Goal: Task Accomplishment & Management: Manage account settings

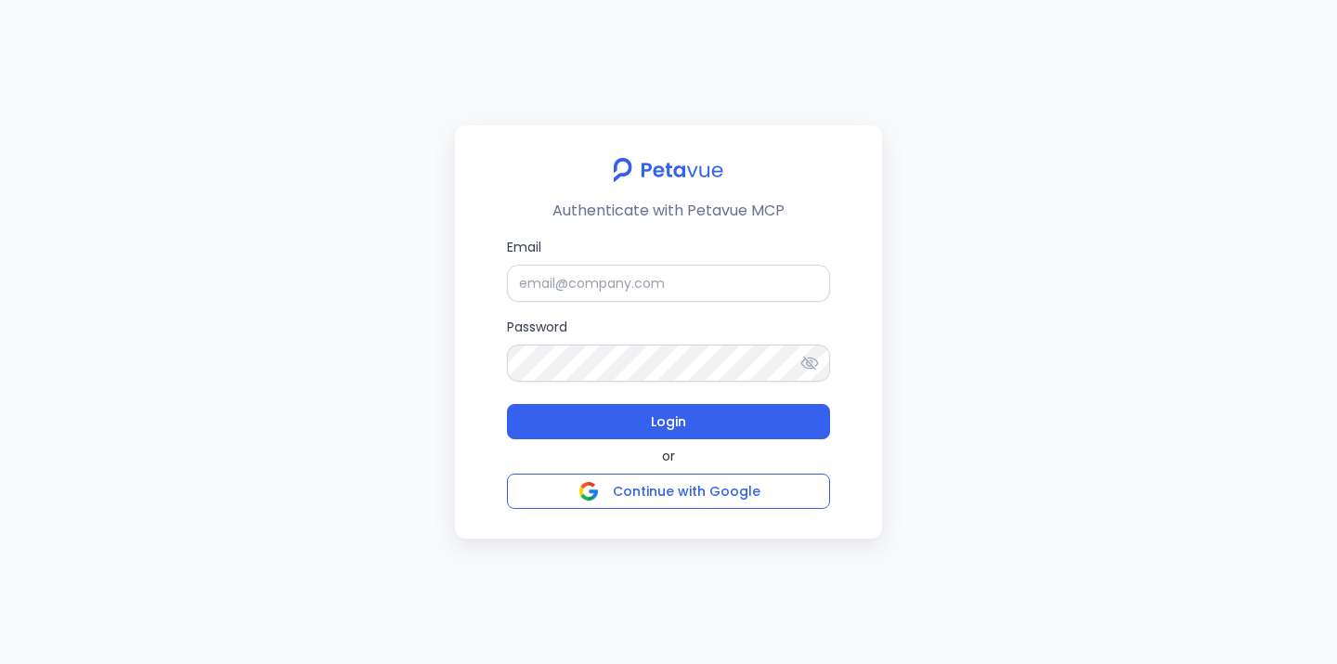
click at [851, 238] on div "Authenticate with Petavue MCP Email Password Login or Continue with Google" at bounding box center [668, 331] width 427 height 413
click at [690, 286] on input "Email" at bounding box center [668, 283] width 323 height 37
click at [642, 267] on input "Email" at bounding box center [668, 283] width 323 height 37
paste input "[EMAIL_ADDRESS][PERSON_NAME][DOMAIN_NAME]"
type input "[EMAIL_ADDRESS][PERSON_NAME][DOMAIN_NAME]"
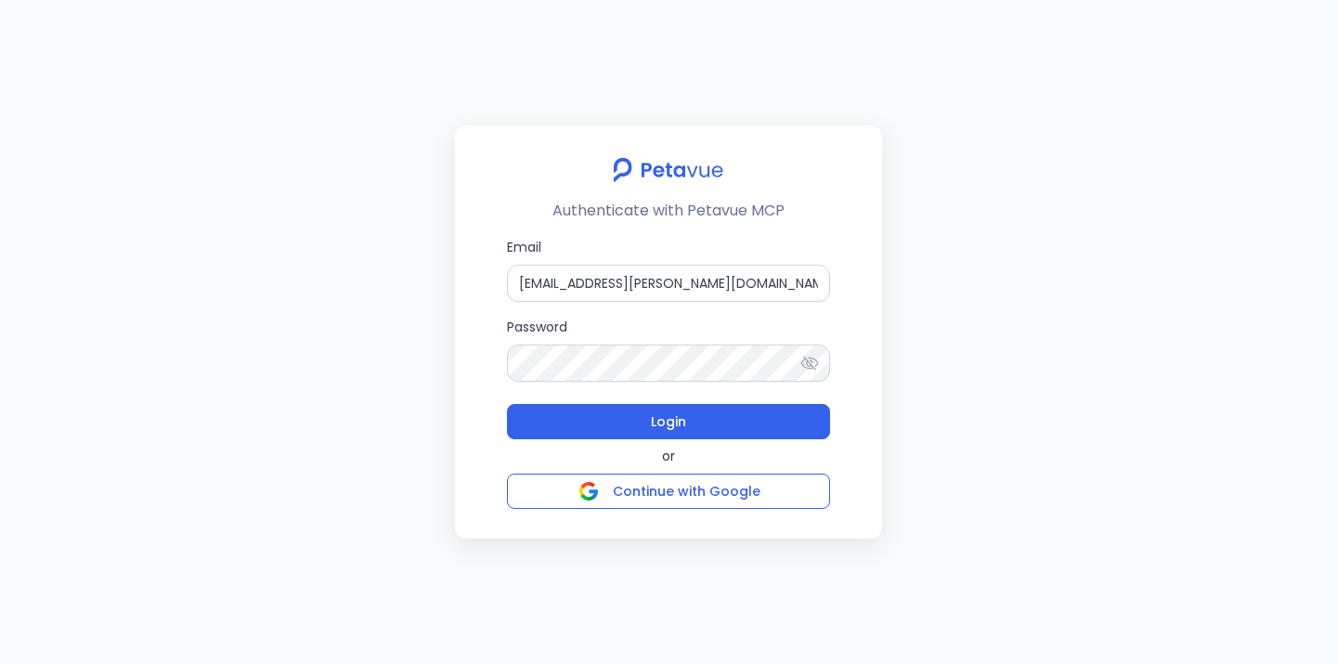
click at [894, 336] on div "Authenticate with Petavue MCP Email [EMAIL_ADDRESS][PERSON_NAME][DOMAIN_NAME] P…" at bounding box center [668, 332] width 1337 height 664
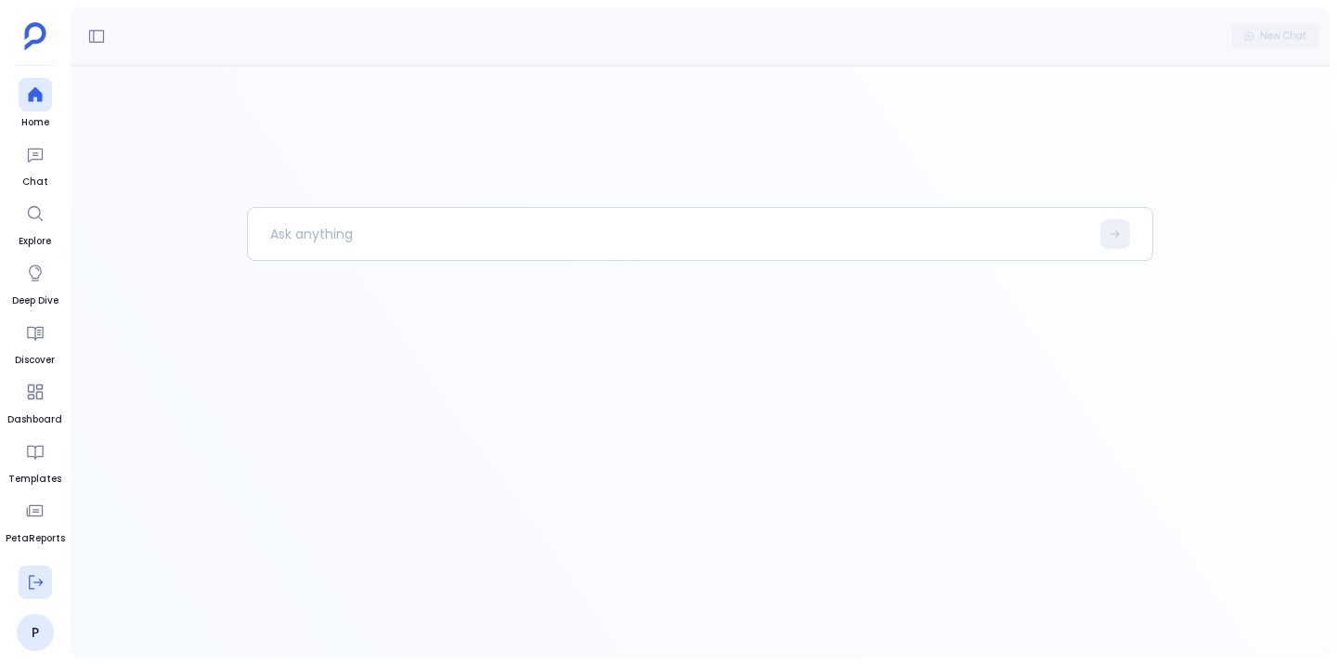
click at [30, 579] on icon at bounding box center [35, 582] width 19 height 19
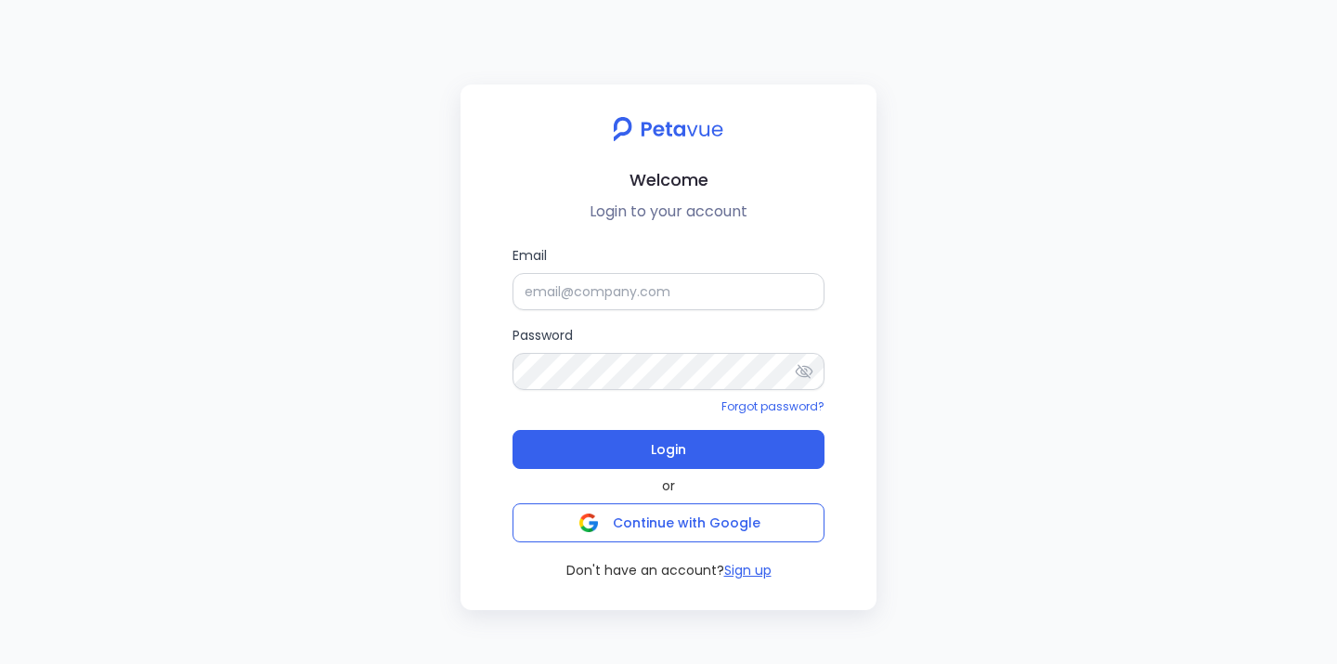
click at [966, 360] on div "Welcome Login to your account Email Password Forgot password? Login or Continue…" at bounding box center [668, 332] width 1337 height 664
click at [758, 563] on button "Sign up" at bounding box center [747, 571] width 47 height 20
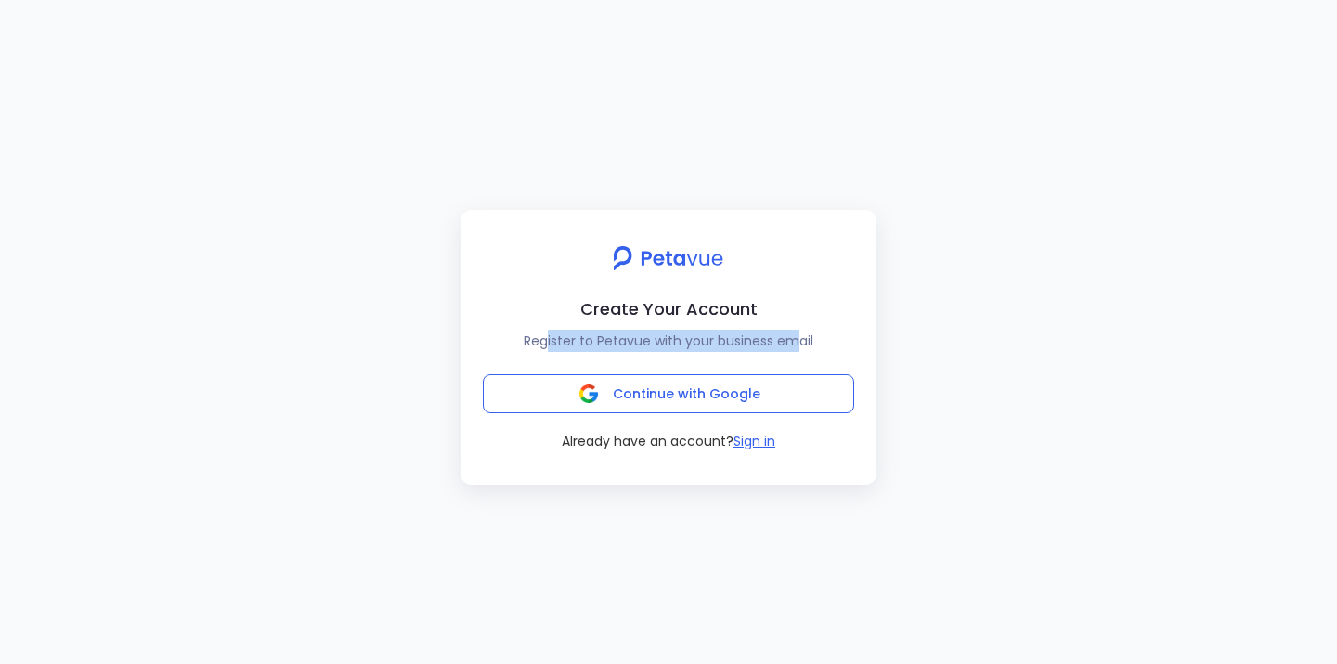
drag, startPoint x: 551, startPoint y: 344, endPoint x: 792, endPoint y: 332, distance: 241.7
click at [792, 332] on p "Register to Petavue with your business email" at bounding box center [668, 341] width 386 height 22
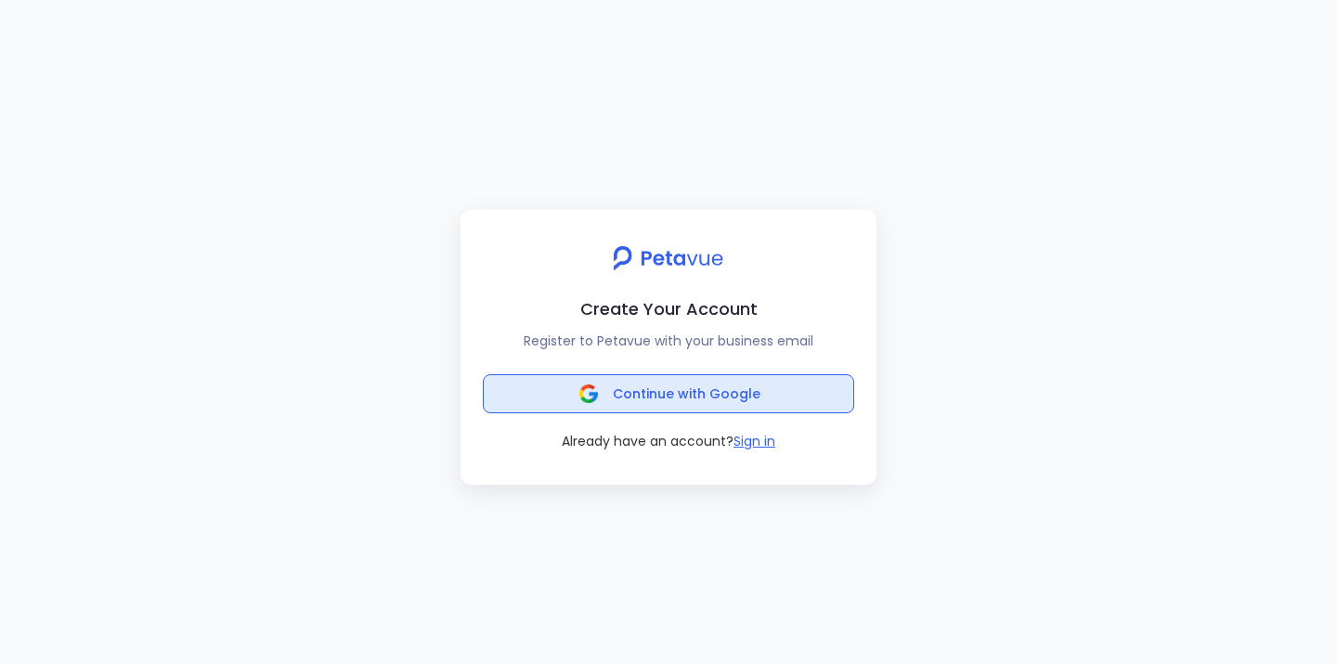
click at [732, 384] on span "Continue with Google" at bounding box center [687, 393] width 148 height 19
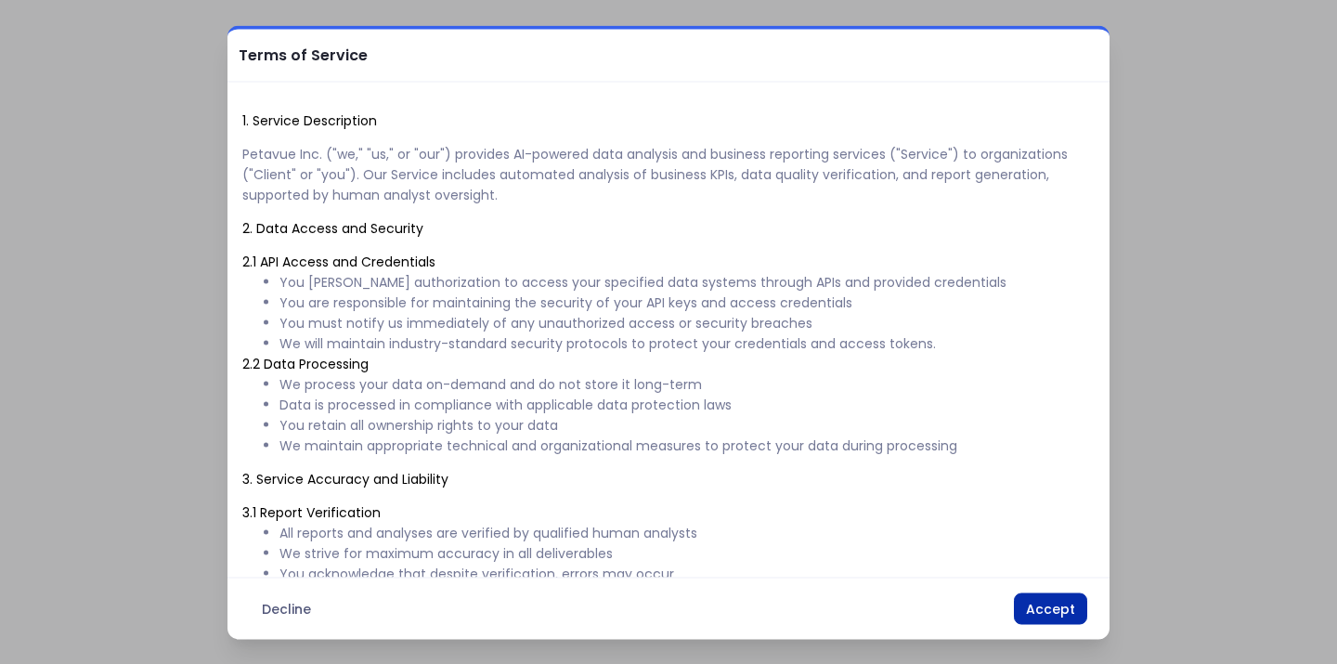
click at [1052, 604] on button "Accept" at bounding box center [1050, 609] width 73 height 32
